Goal: Task Accomplishment & Management: Use online tool/utility

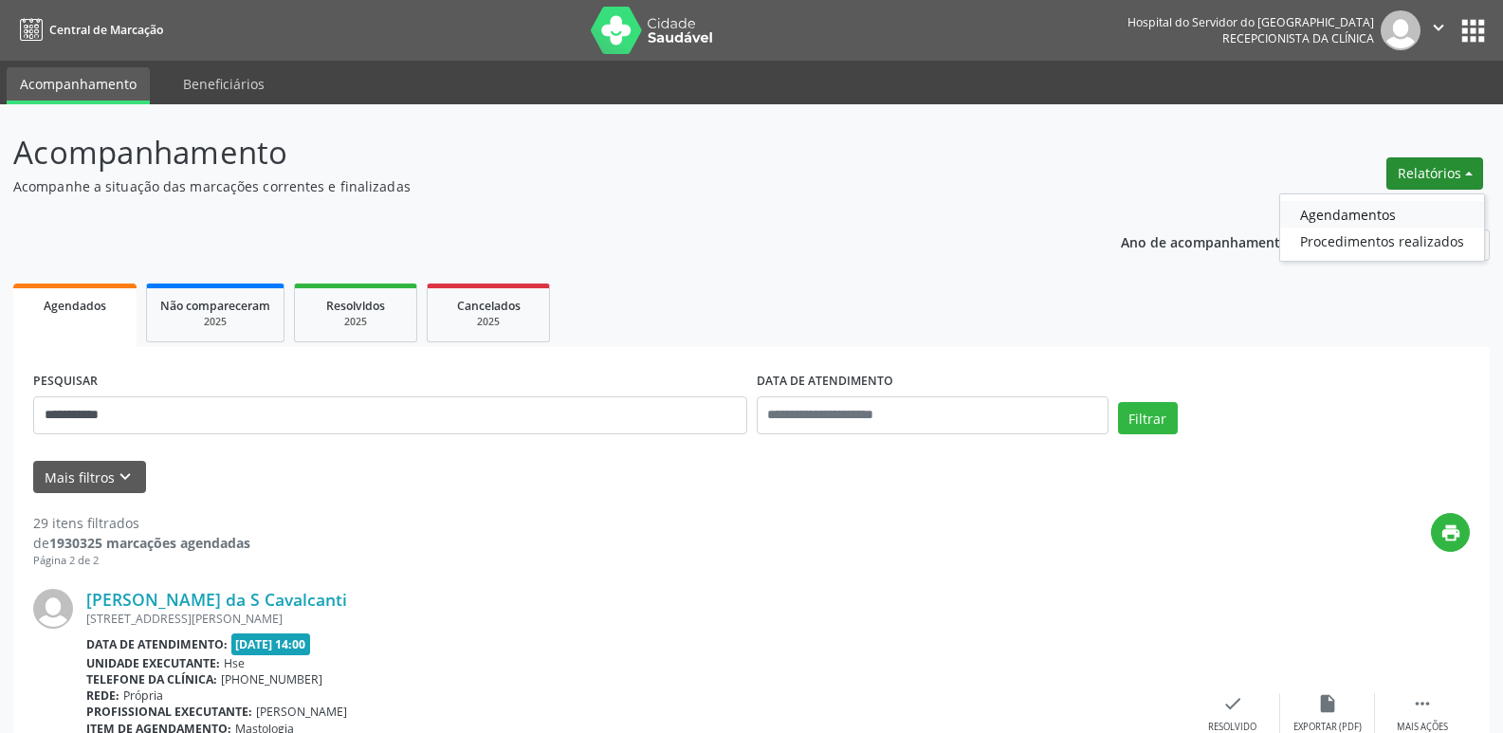
click at [1357, 216] on link "Agendamentos" at bounding box center [1382, 214] width 204 height 27
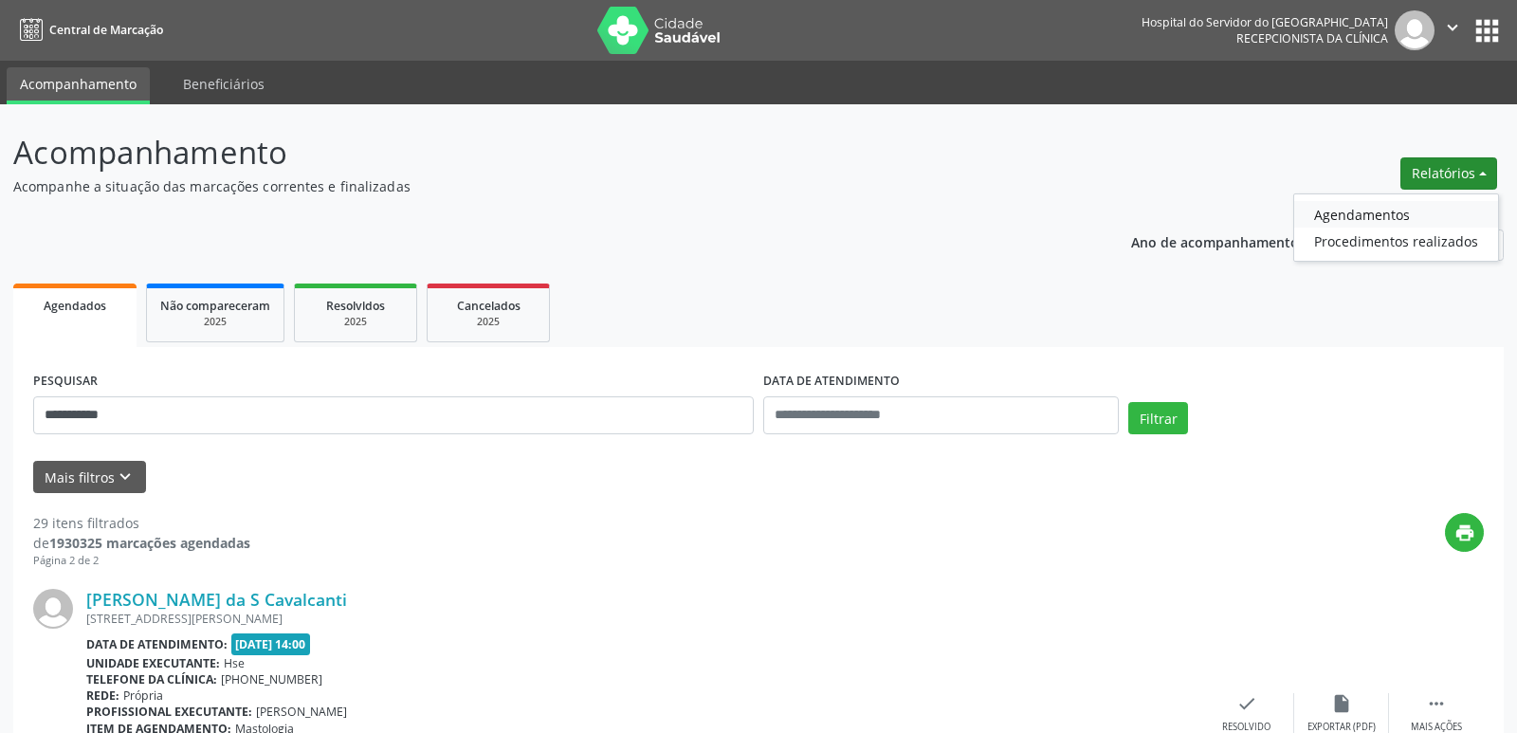
select select "*"
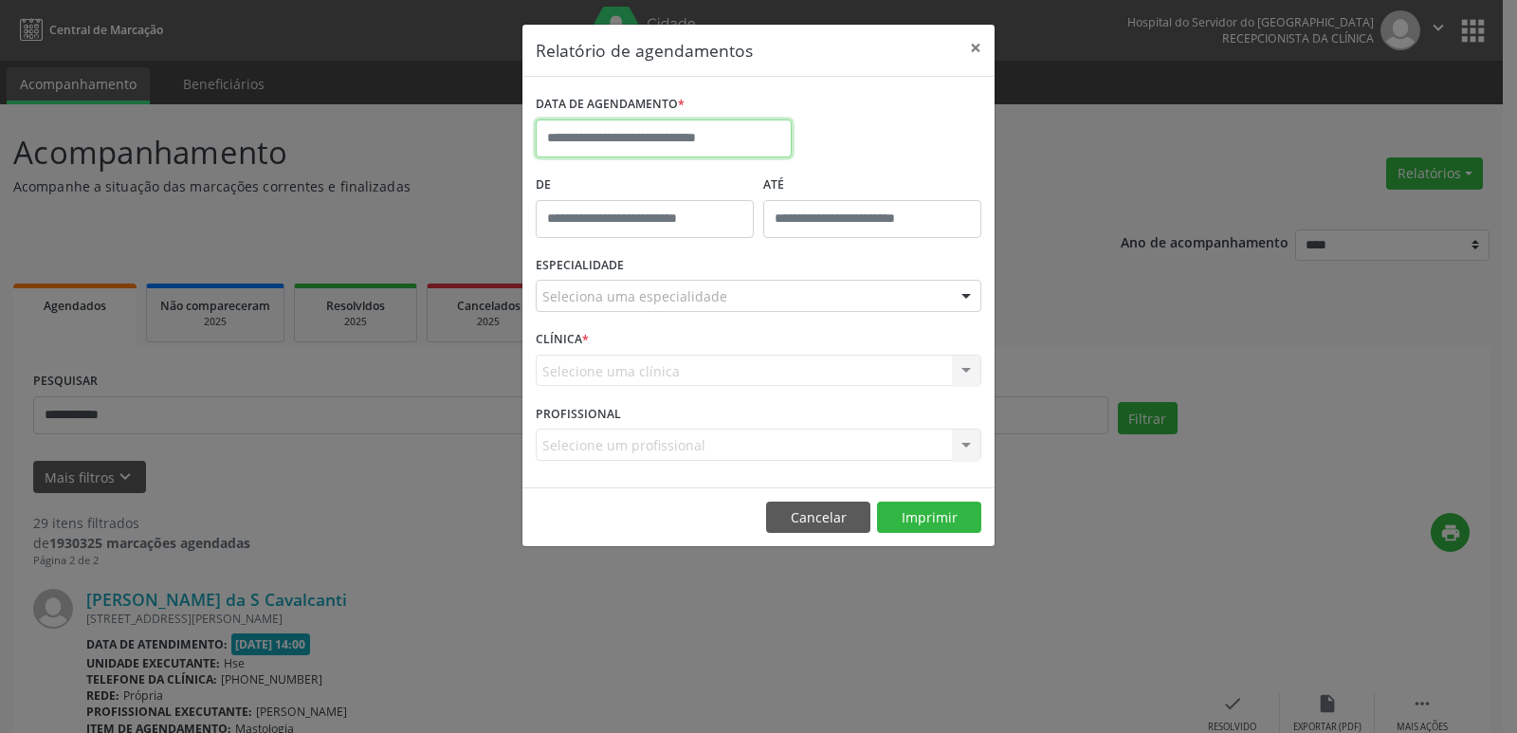
click at [707, 137] on input "text" at bounding box center [664, 138] width 256 height 38
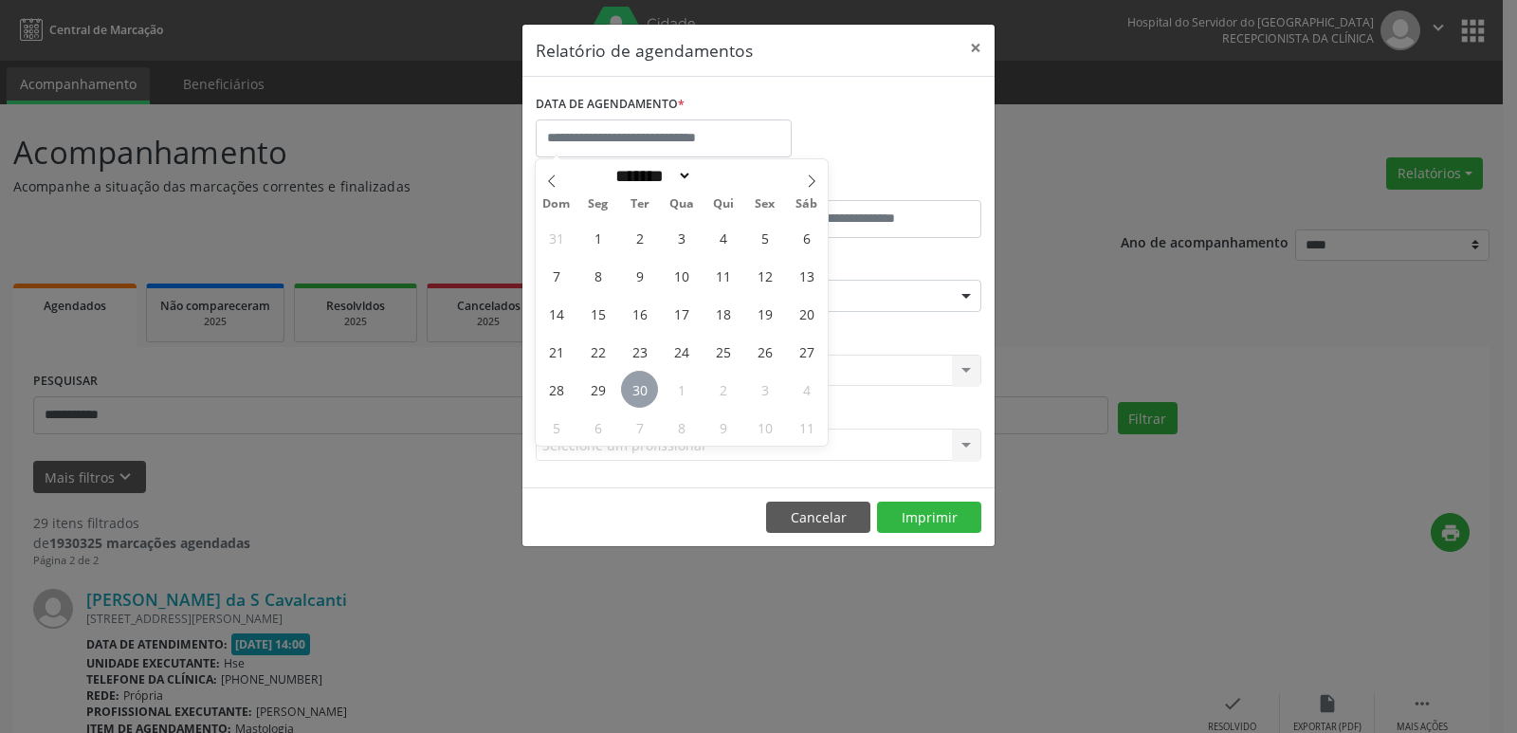
click at [648, 385] on span "30" at bounding box center [639, 389] width 37 height 37
type input "**********"
click at [637, 381] on span "30" at bounding box center [639, 389] width 37 height 37
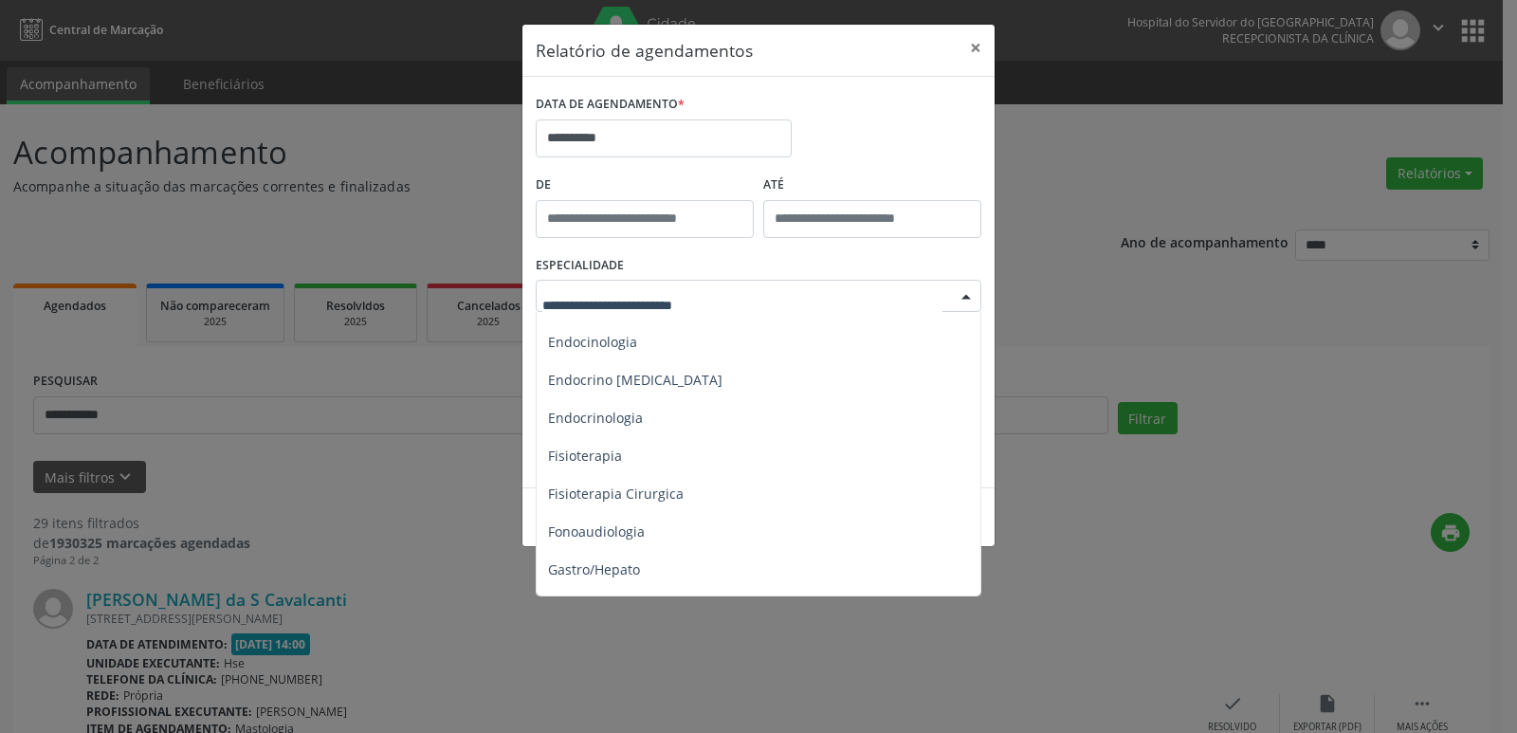
scroll to position [1043, 0]
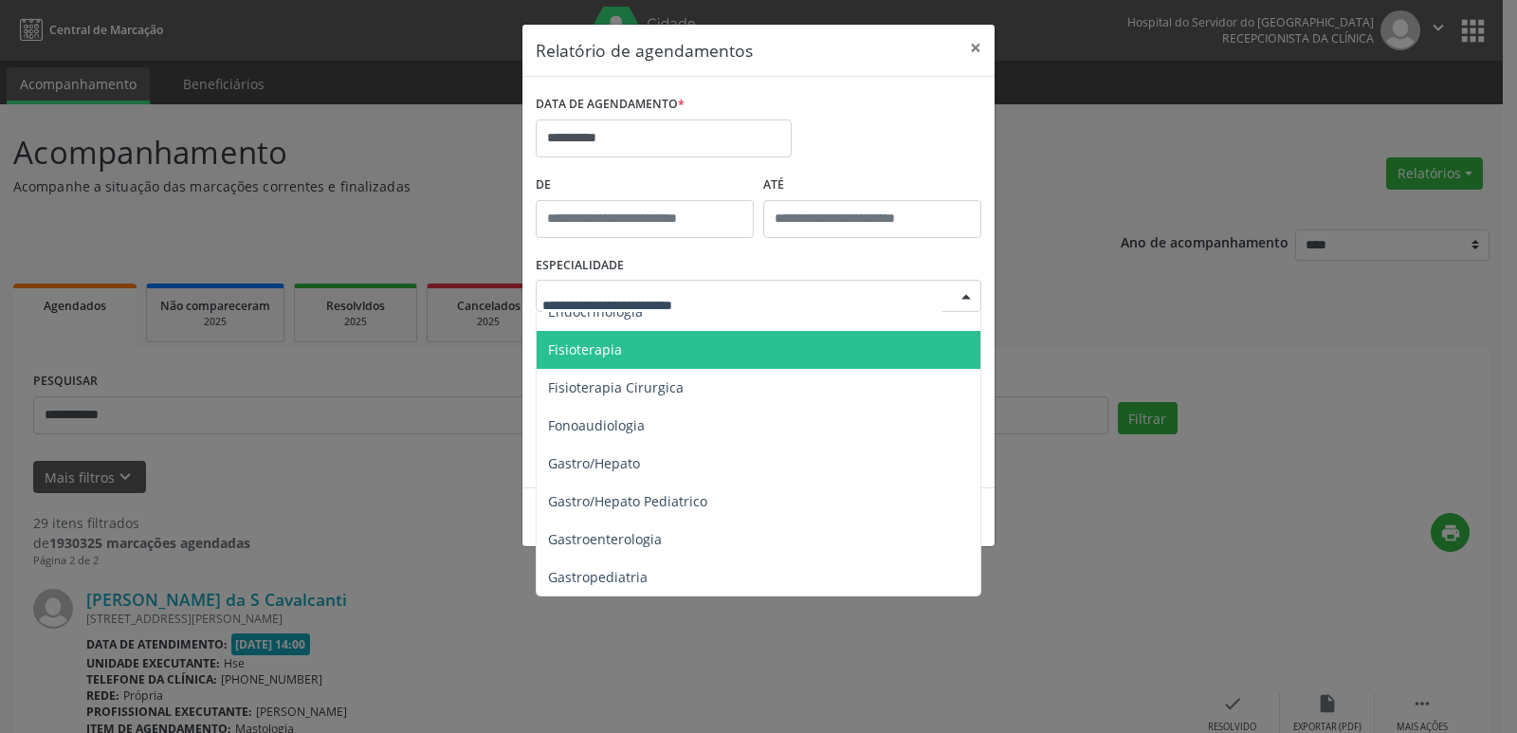
click at [629, 349] on span "Fisioterapia" at bounding box center [760, 350] width 447 height 38
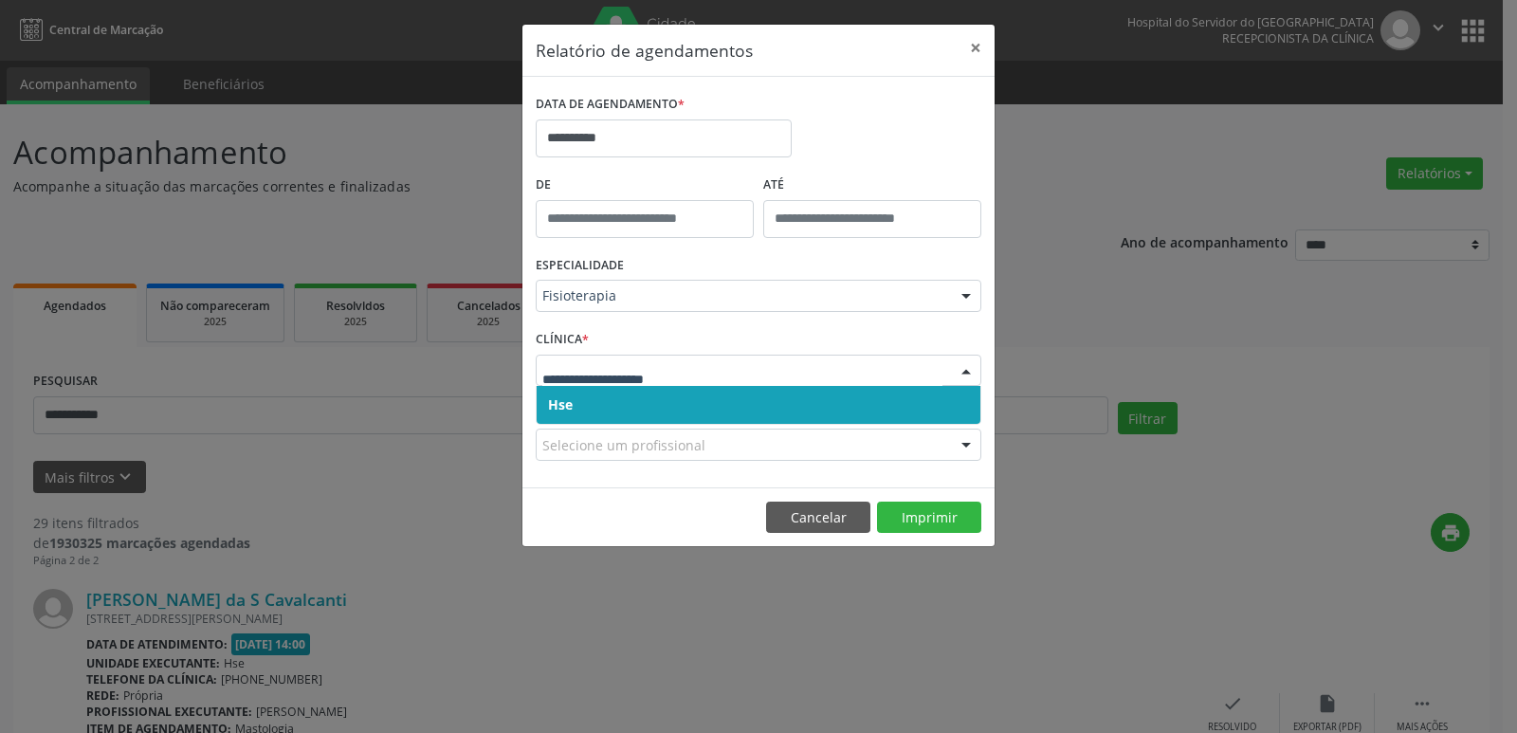
click at [632, 402] on span "Hse" at bounding box center [759, 405] width 444 height 38
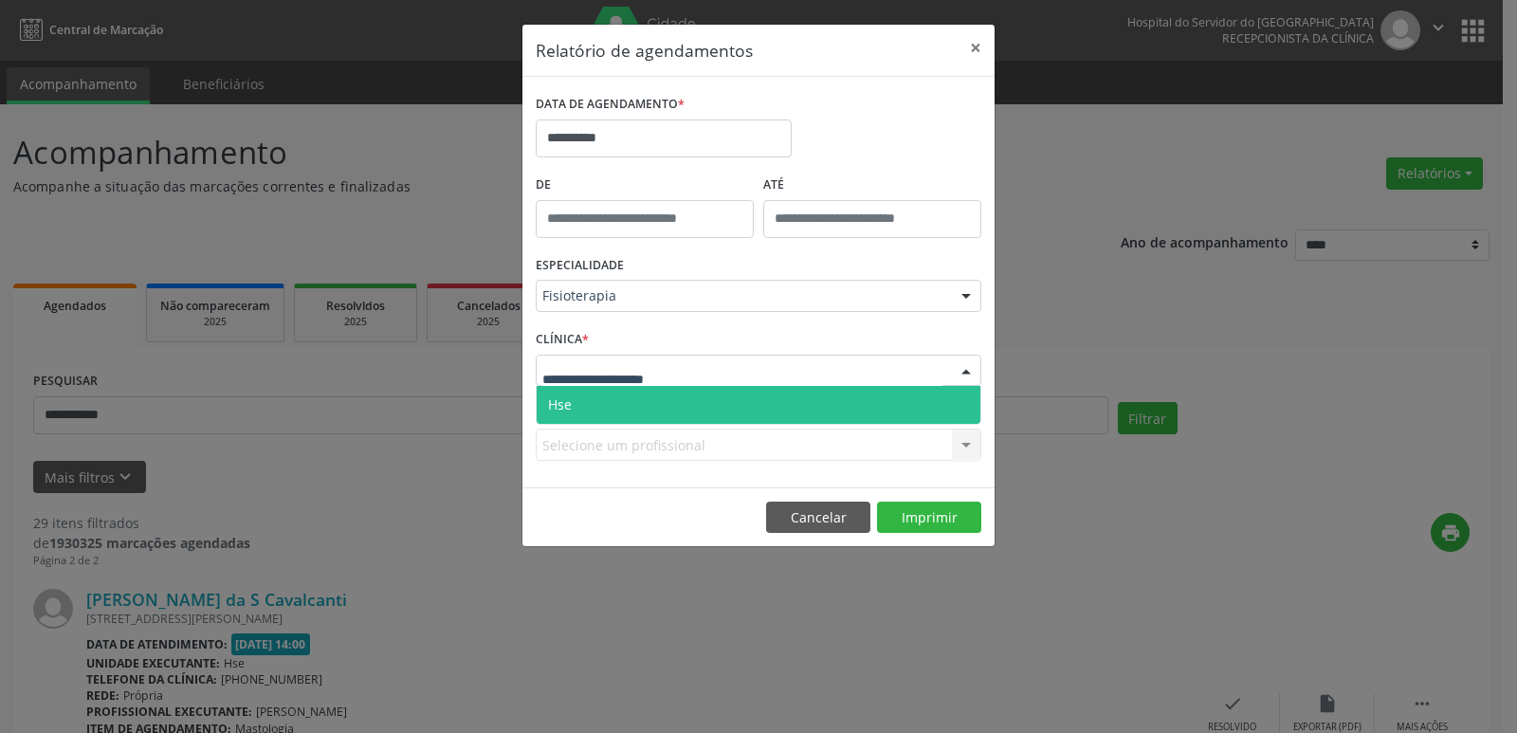
click at [563, 401] on span "Hse" at bounding box center [560, 404] width 24 height 18
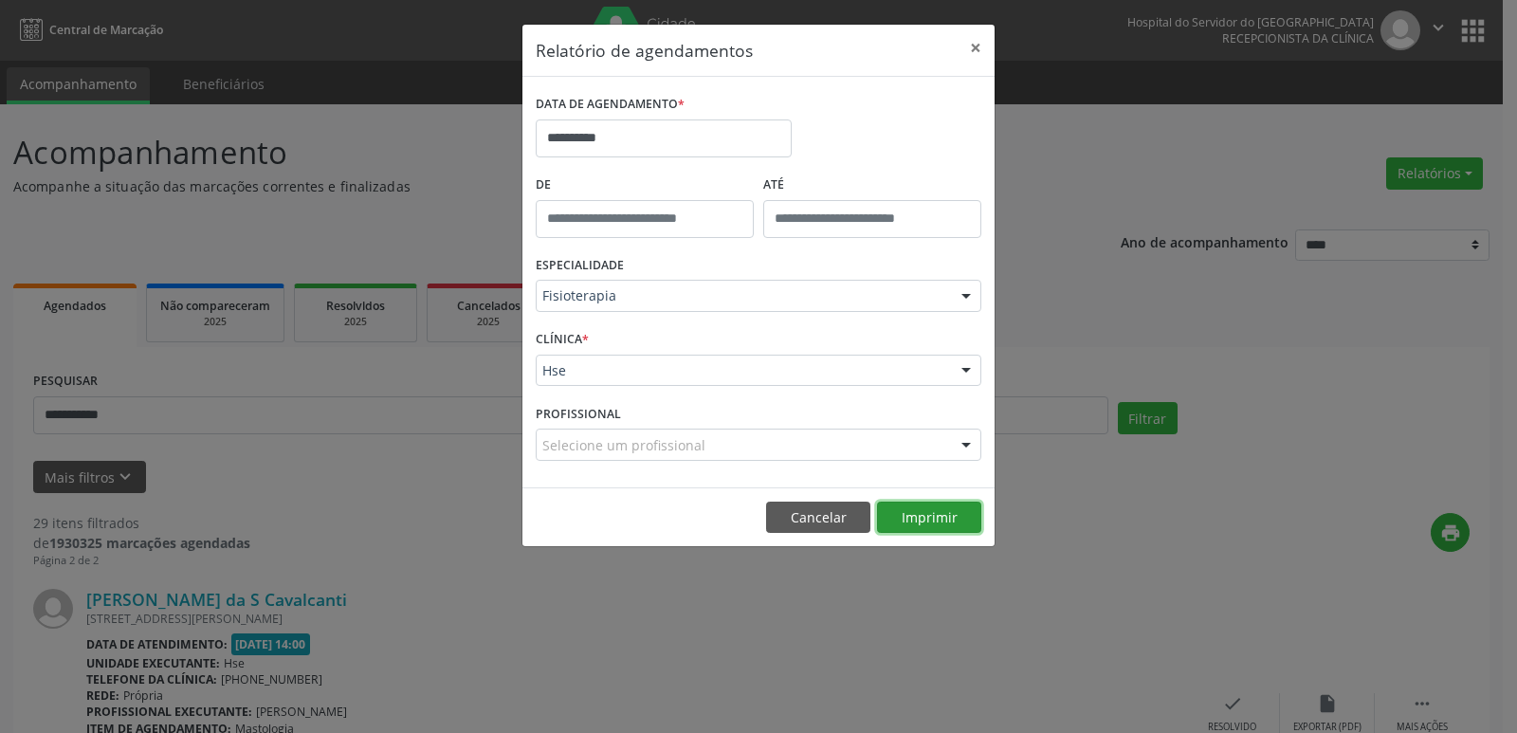
click at [899, 513] on button "Imprimir" at bounding box center [929, 518] width 104 height 32
